Goal: Task Accomplishment & Management: Manage account settings

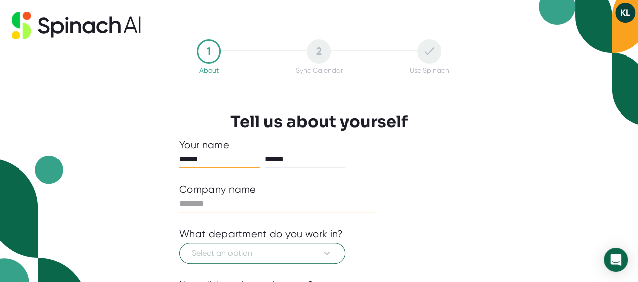
click at [196, 206] on input "text" at bounding box center [277, 204] width 196 height 16
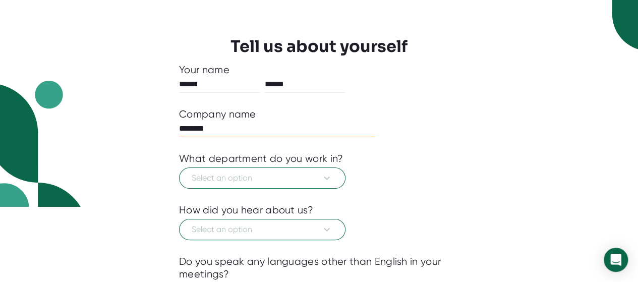
scroll to position [76, 0]
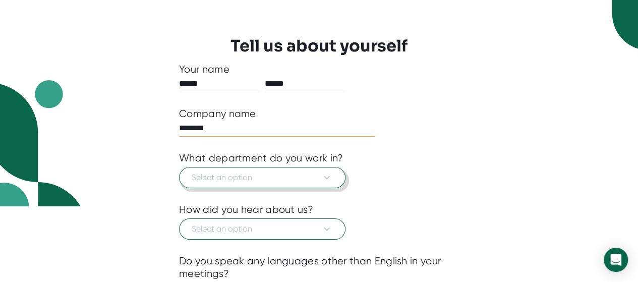
type input "********"
click at [328, 174] on icon at bounding box center [327, 178] width 12 height 12
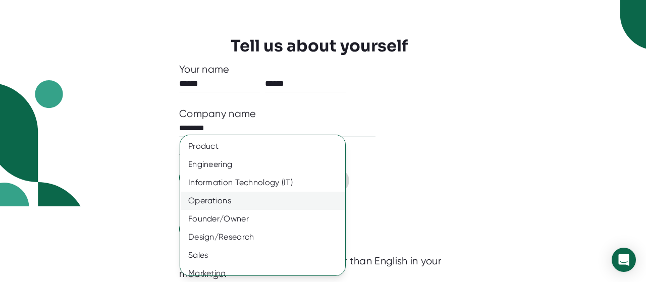
click at [297, 197] on div "Operations" at bounding box center [266, 201] width 173 height 18
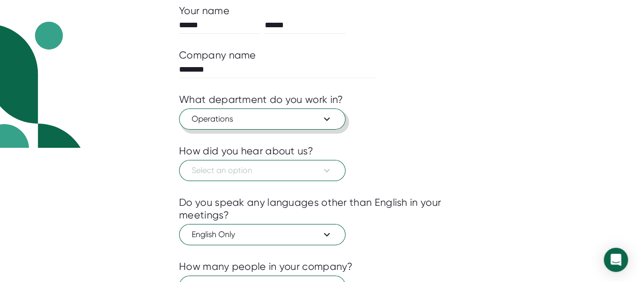
scroll to position [136, 0]
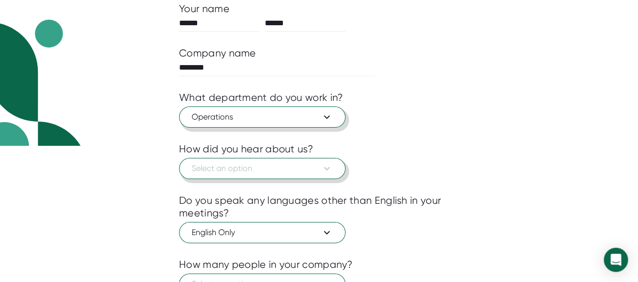
click at [328, 165] on icon at bounding box center [327, 168] width 12 height 12
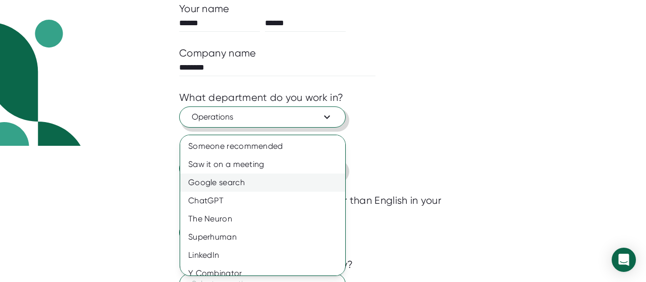
click at [272, 183] on div "Google search" at bounding box center [266, 183] width 173 height 18
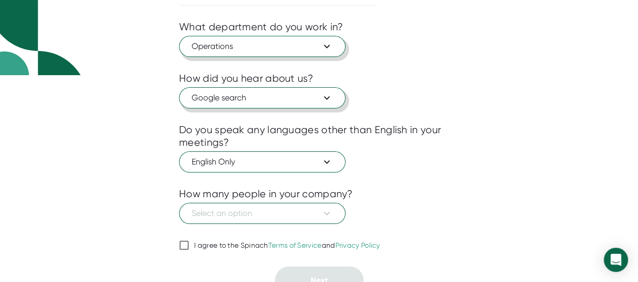
scroll to position [217, 0]
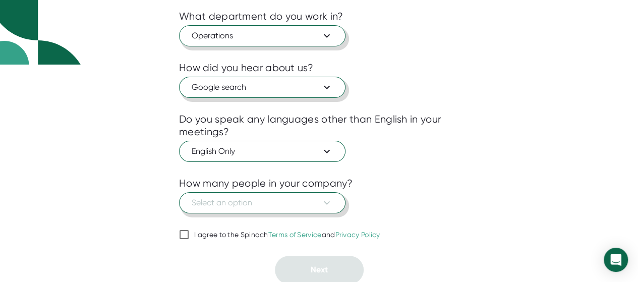
click at [329, 202] on icon at bounding box center [327, 203] width 12 height 12
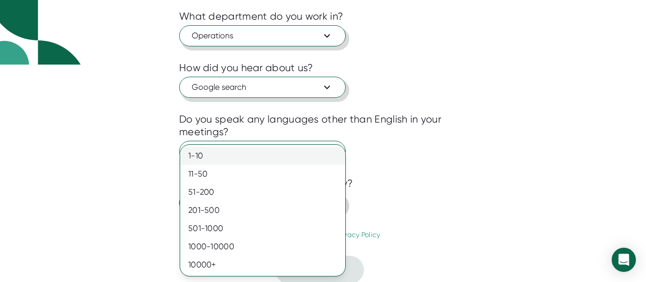
click at [279, 156] on div "1-10" at bounding box center [262, 156] width 165 height 18
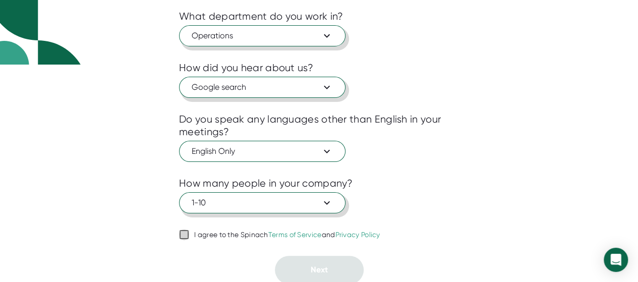
click at [180, 231] on input "I agree to the Spinach Terms of Service and Privacy Policy" at bounding box center [184, 235] width 10 height 12
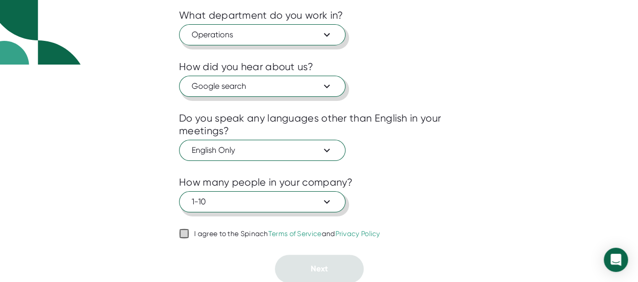
checkbox input "true"
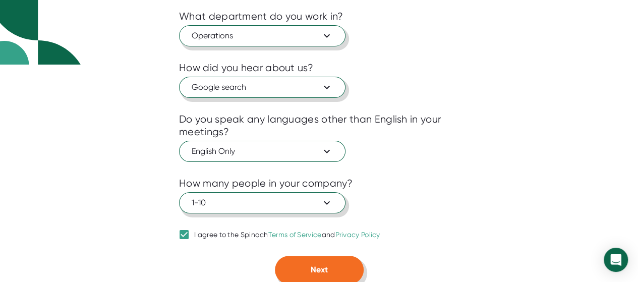
click at [312, 270] on span "Next" at bounding box center [319, 270] width 17 height 10
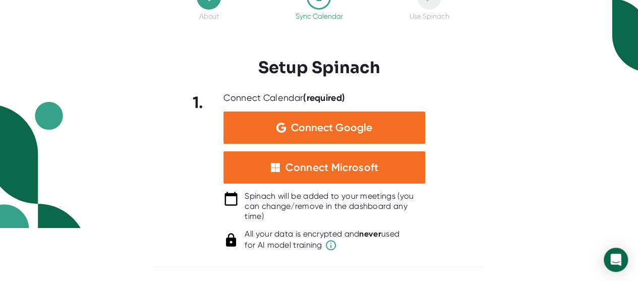
scroll to position [52, 0]
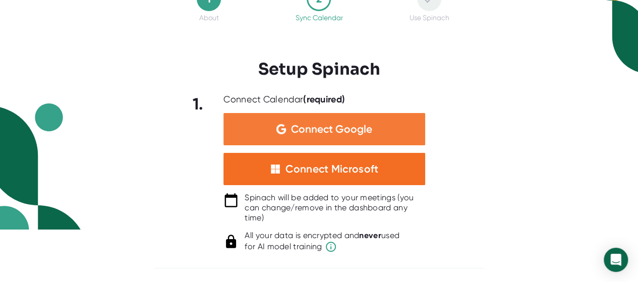
click at [320, 125] on span "Connect Google" at bounding box center [331, 129] width 81 height 10
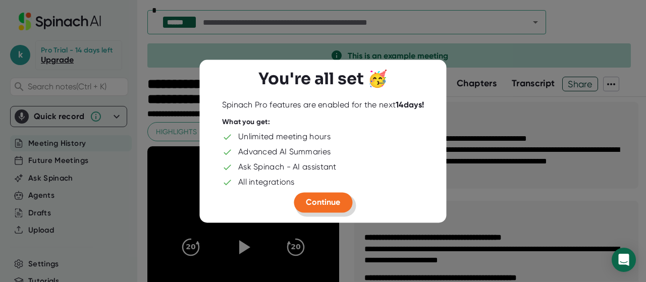
click at [318, 198] on span "Continue" at bounding box center [323, 202] width 34 height 10
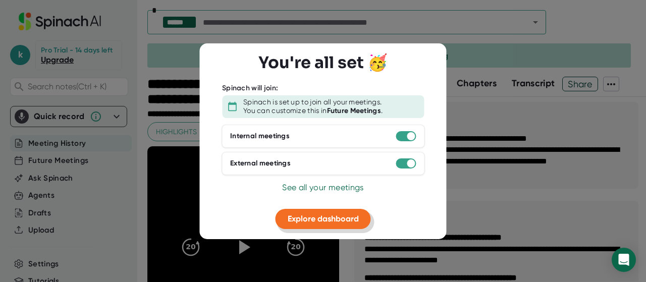
click at [321, 216] on span "Explore dashboard" at bounding box center [323, 219] width 71 height 10
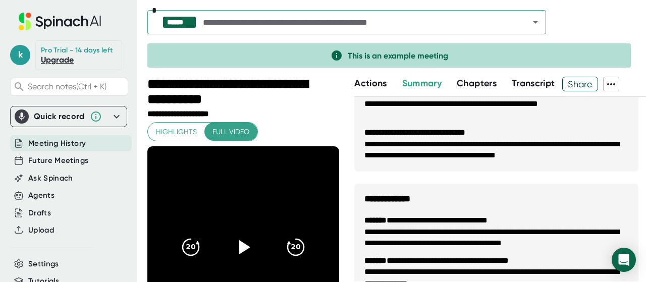
scroll to position [287, 0]
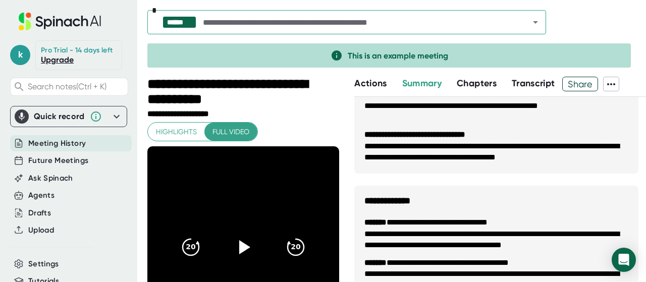
click at [62, 149] on span "Meeting History" at bounding box center [57, 144] width 58 height 12
click at [225, 128] on span "Full video" at bounding box center [230, 132] width 37 height 13
click at [243, 247] on icon at bounding box center [245, 247] width 12 height 15
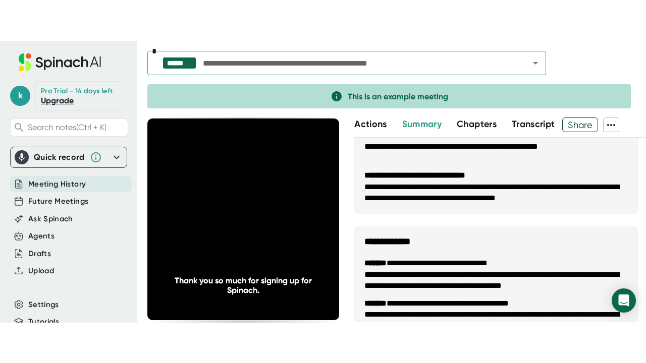
scroll to position [70, 0]
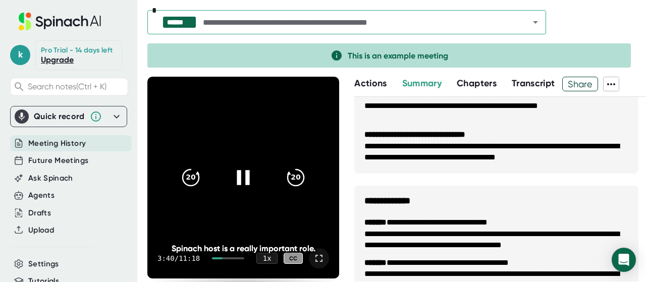
click at [313, 259] on icon at bounding box center [319, 258] width 12 height 12
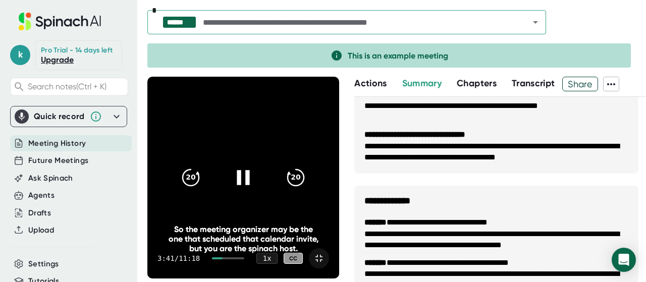
scroll to position [0, 0]
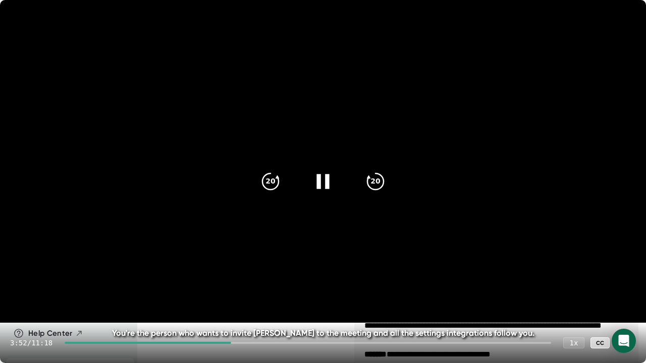
click at [312, 179] on icon at bounding box center [322, 181] width 25 height 25
click at [608, 25] on video at bounding box center [323, 161] width 646 height 323
click at [627, 282] on icon at bounding box center [626, 343] width 12 height 12
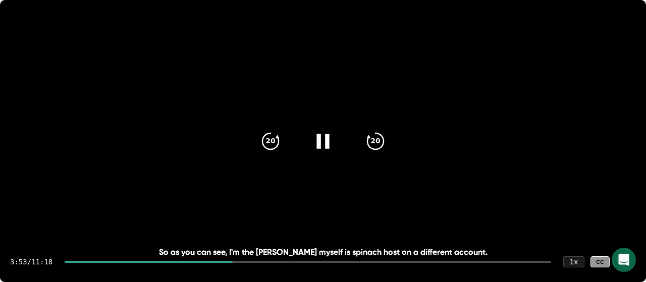
scroll to position [287, 0]
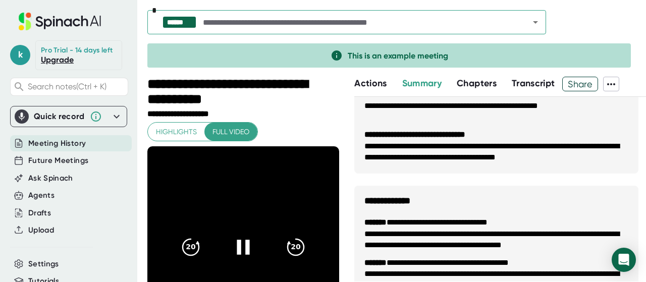
click at [238, 241] on icon at bounding box center [243, 247] width 25 height 25
